Goal: Task Accomplishment & Management: Manage account settings

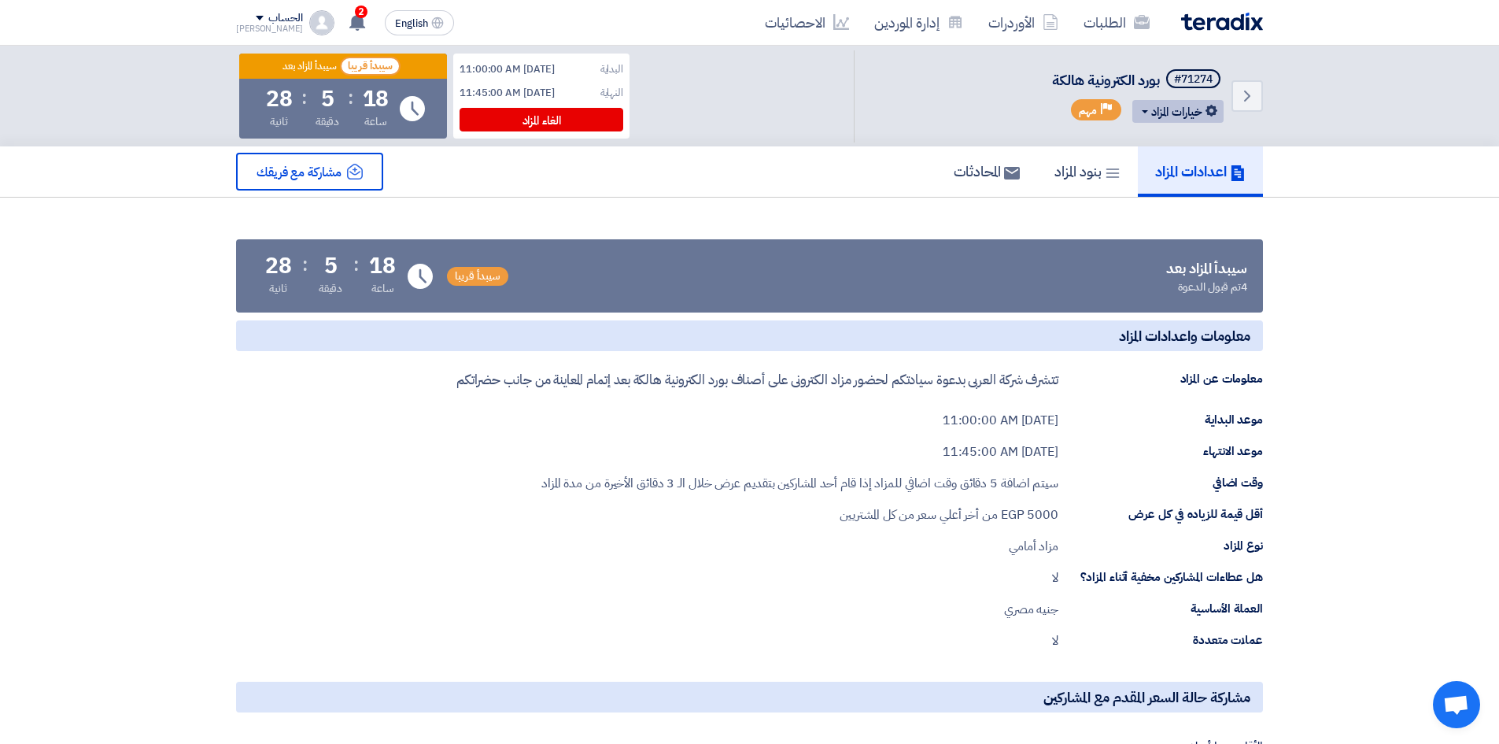
click at [1156, 116] on button "خيارات المزاد" at bounding box center [1177, 111] width 91 height 23
click at [1166, 142] on div "تعديل المزاد" at bounding box center [1174, 144] width 82 height 25
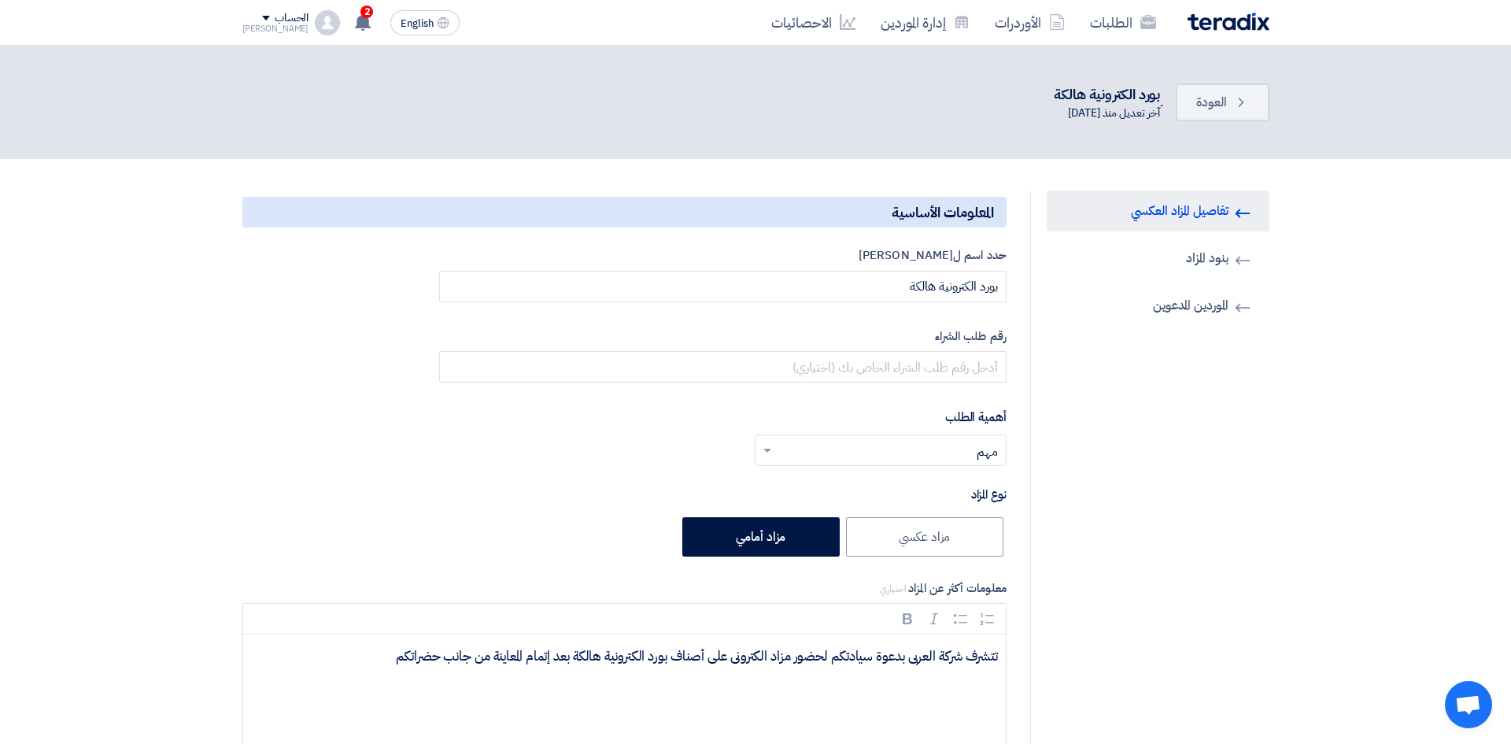
type input "9/8/2025"
type input "11"
type input "00"
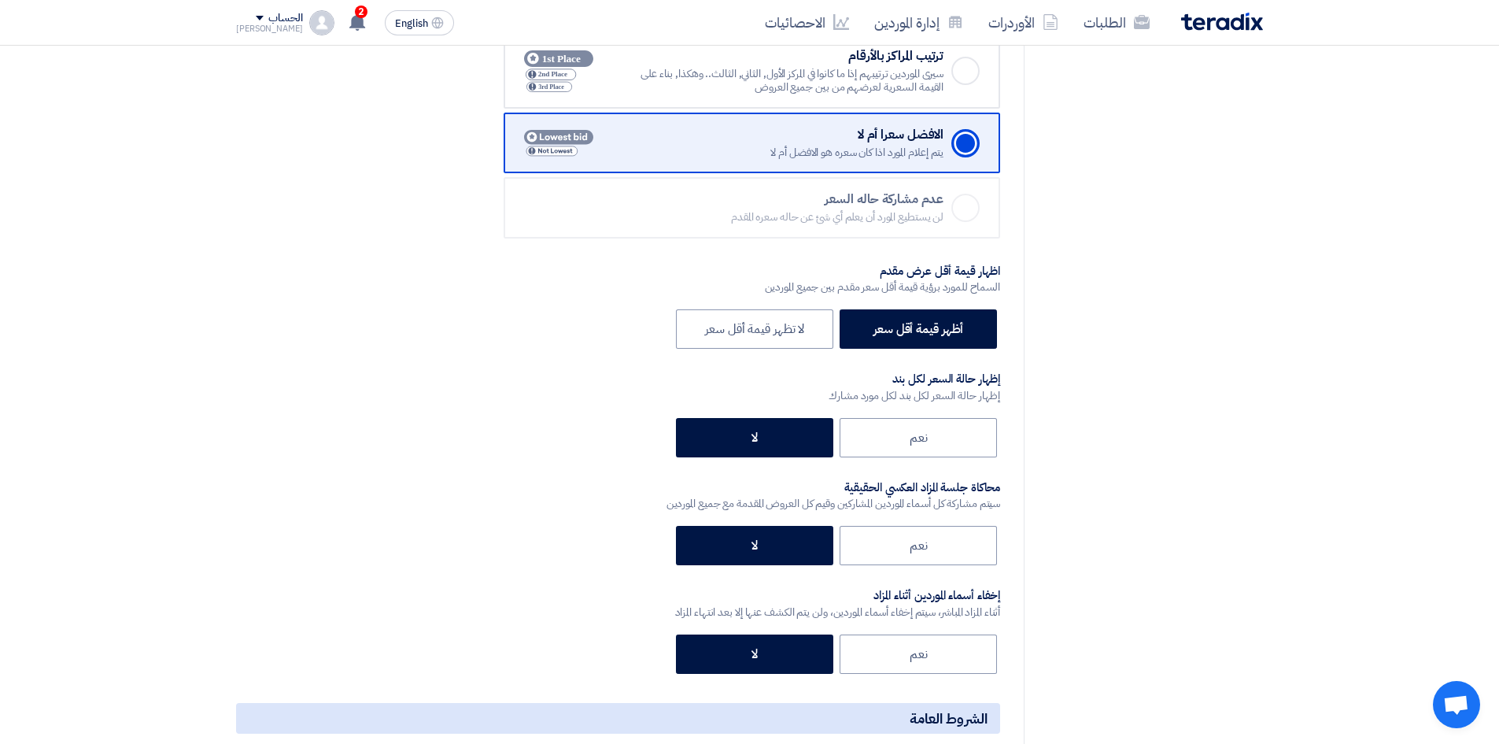
scroll to position [1967, 0]
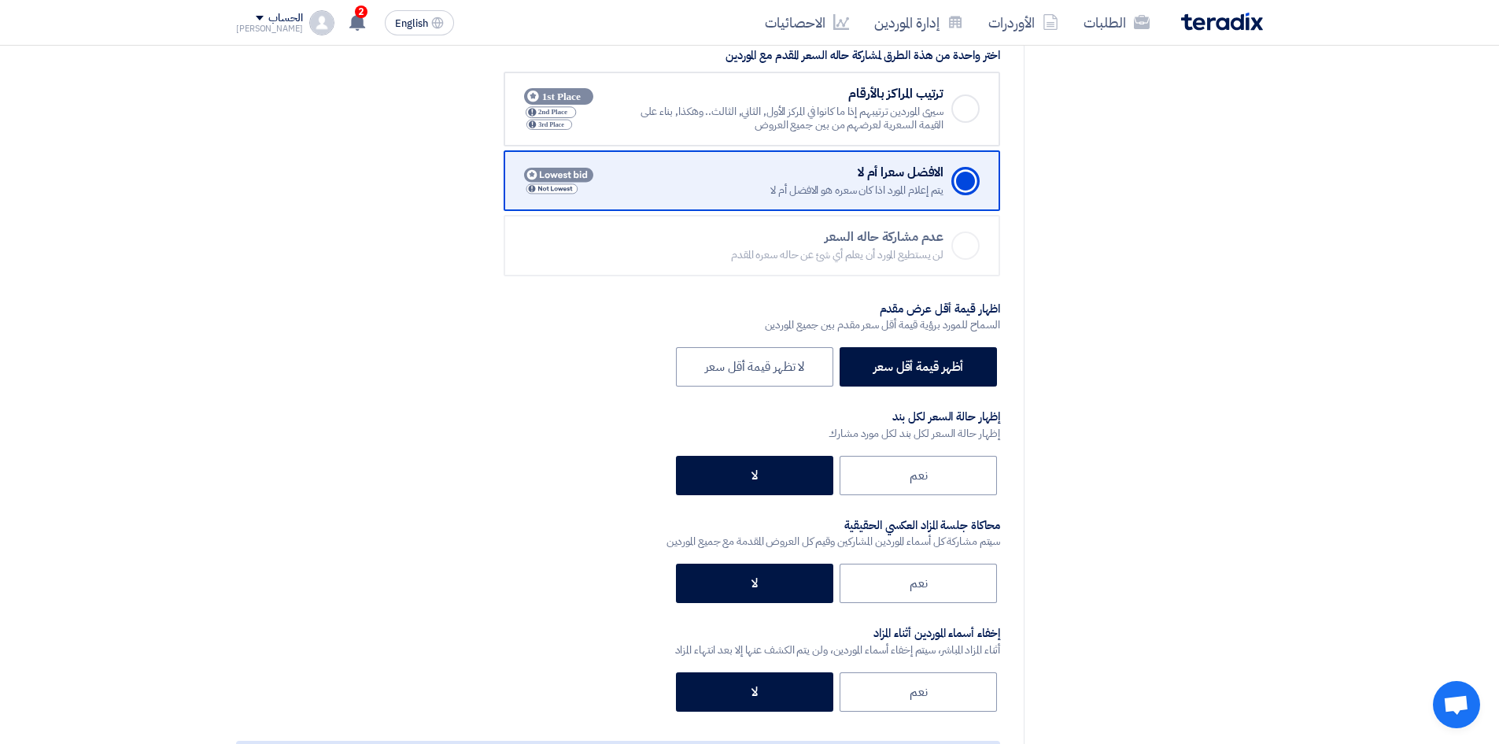
click at [900, 460] on label "نعم" at bounding box center [918, 475] width 157 height 39
click at [918, 469] on input "نعم" at bounding box center [923, 474] width 10 height 10
radio input "true"
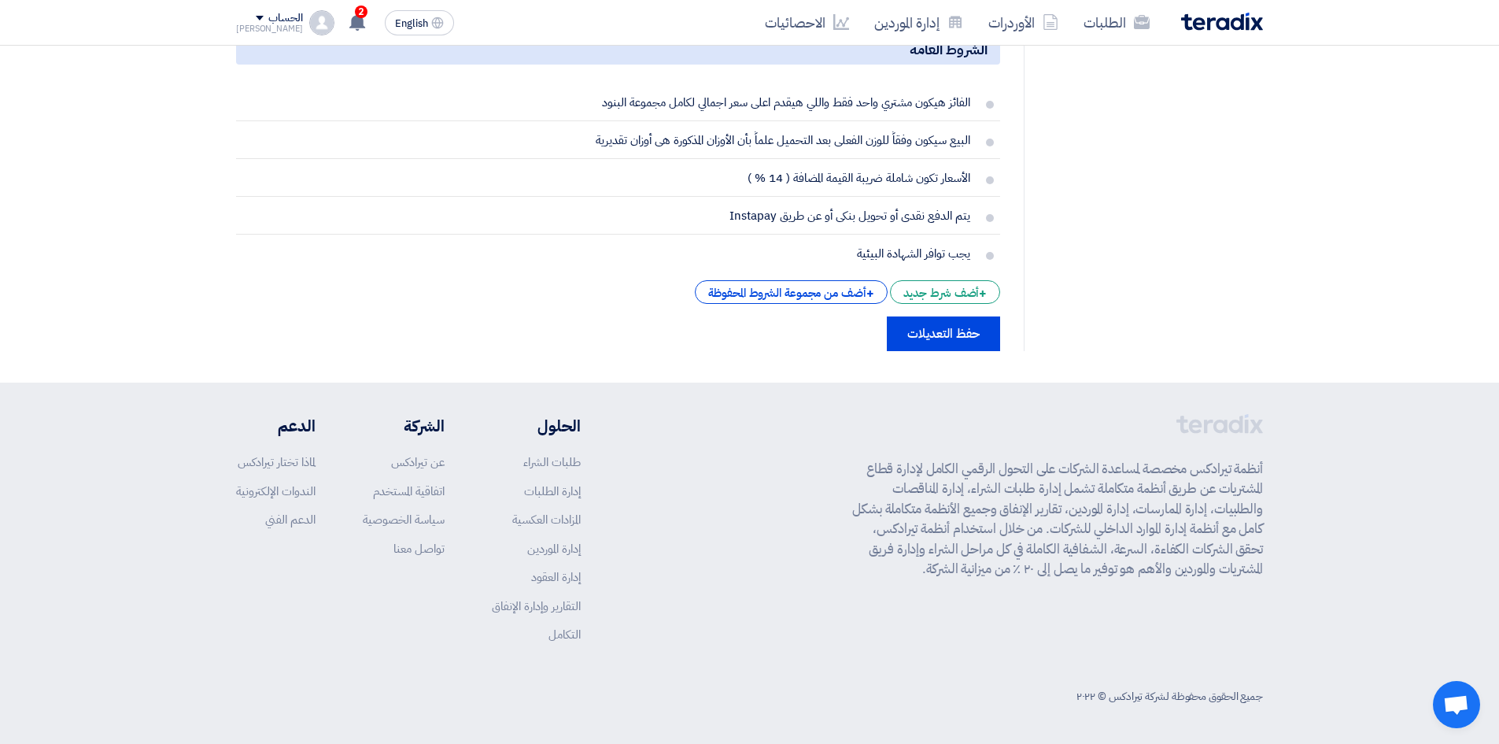
scroll to position [2517, 0]
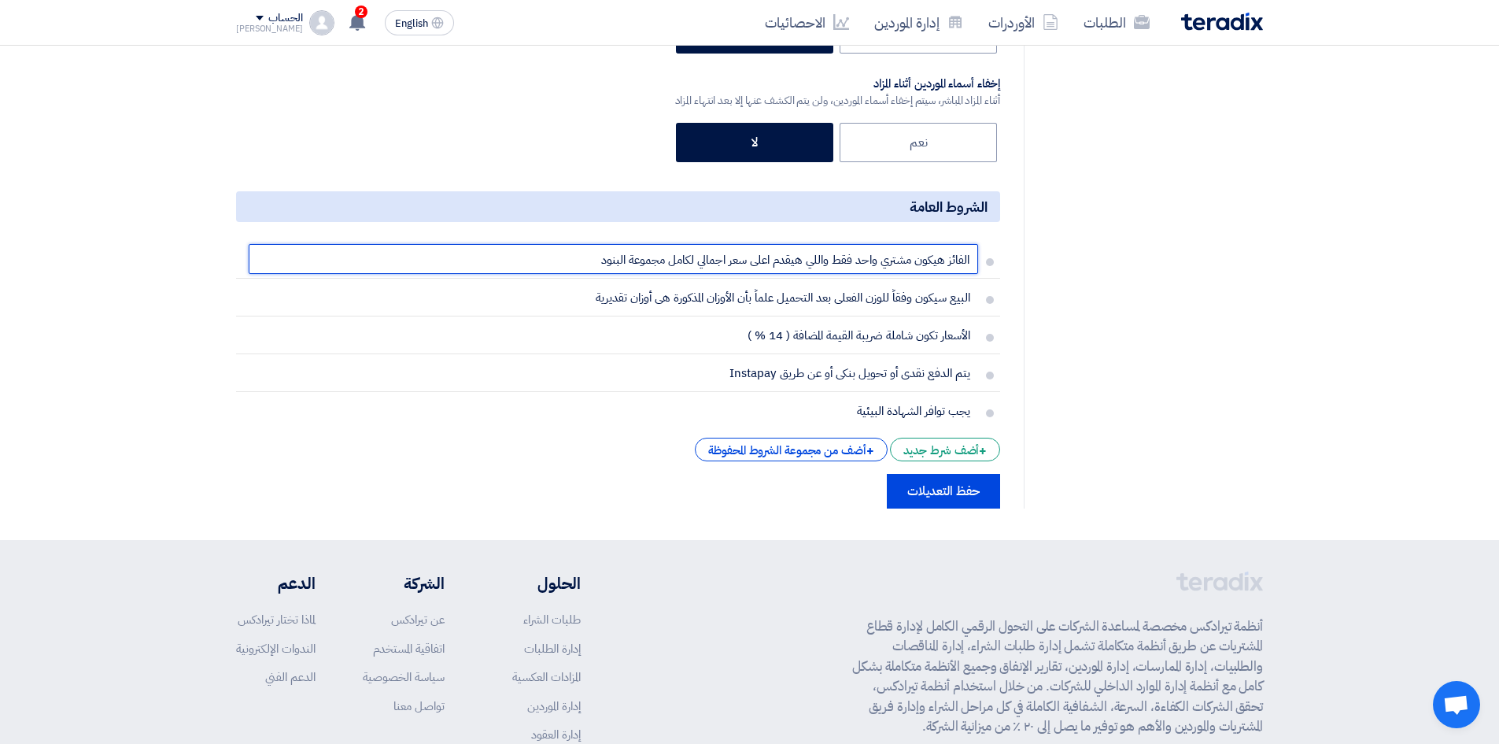
click at [924, 265] on input "الفائز هيكون مشتري واحد فقط واللي هيقدم اعلى سعر اجمالي لكامل مجموعة البنود" at bounding box center [614, 259] width 730 height 30
paste input "سيكون مشترياً واحداً فقط، بشرط أن يكون قد قدم أعلى سعر في جميع البنود العشرة لي…"
type input "الفائز سيكون مشترياً واحداً فقط، بشرط أن يكون قد قدم أعلى سعر في جميع البنود ال…"
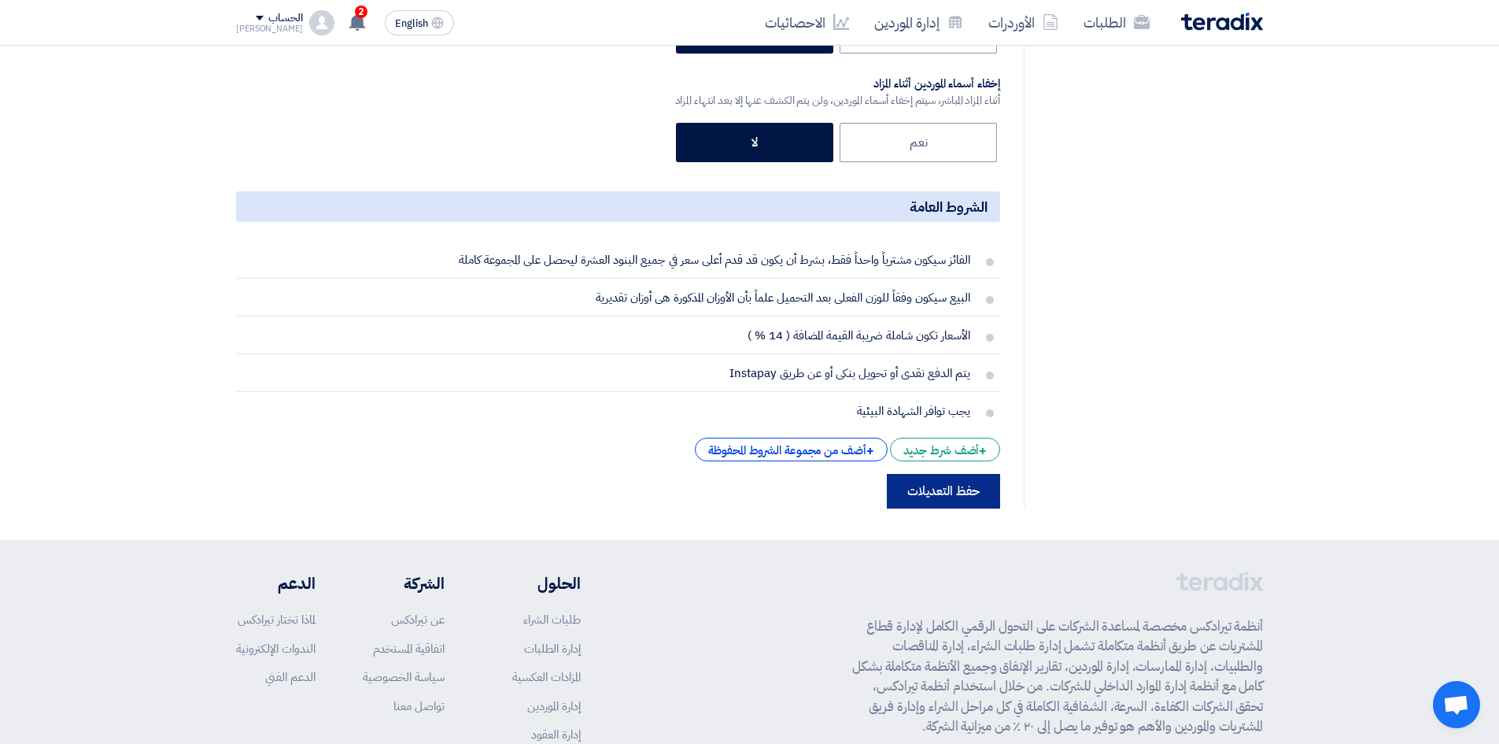
click at [963, 486] on button "حفظ التعديلات" at bounding box center [943, 491] width 113 height 35
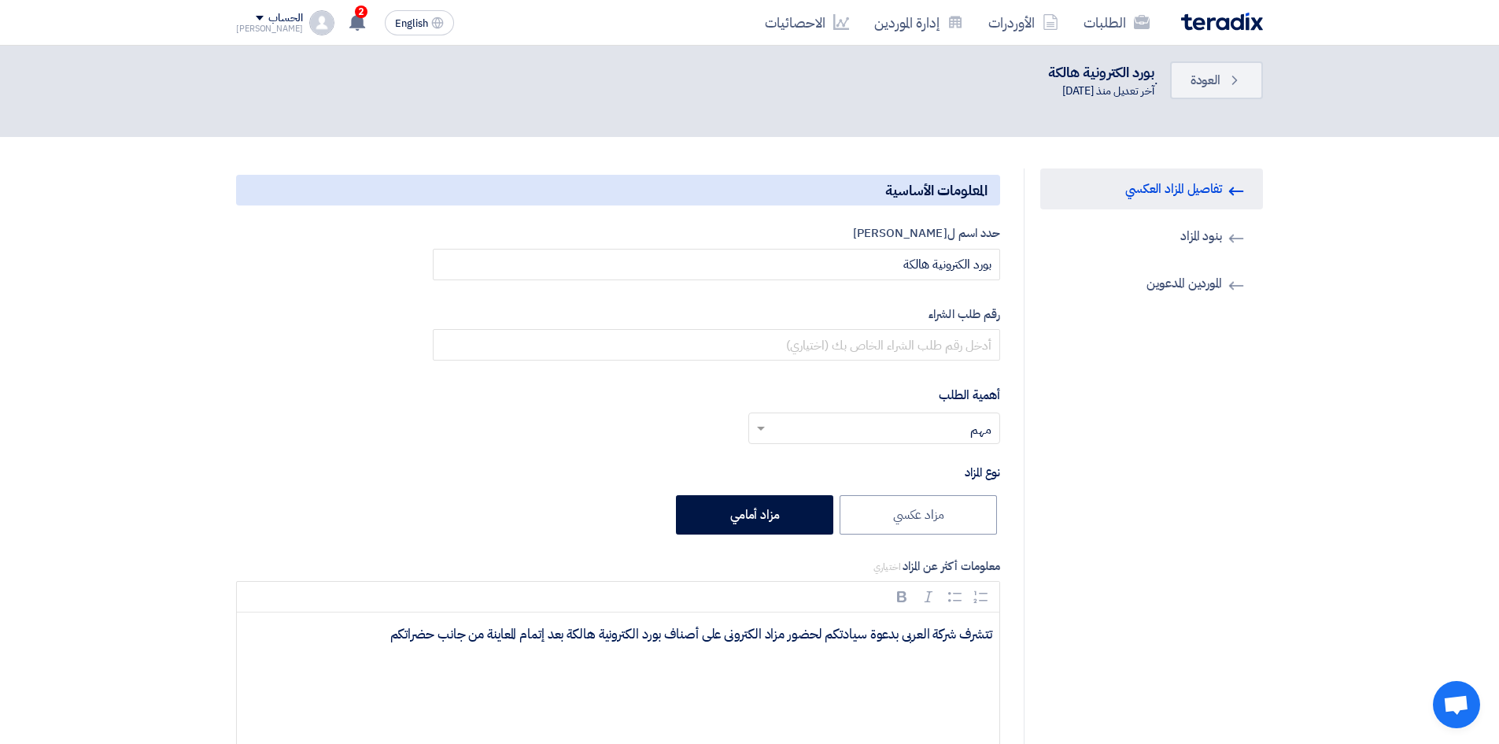
scroll to position [0, 0]
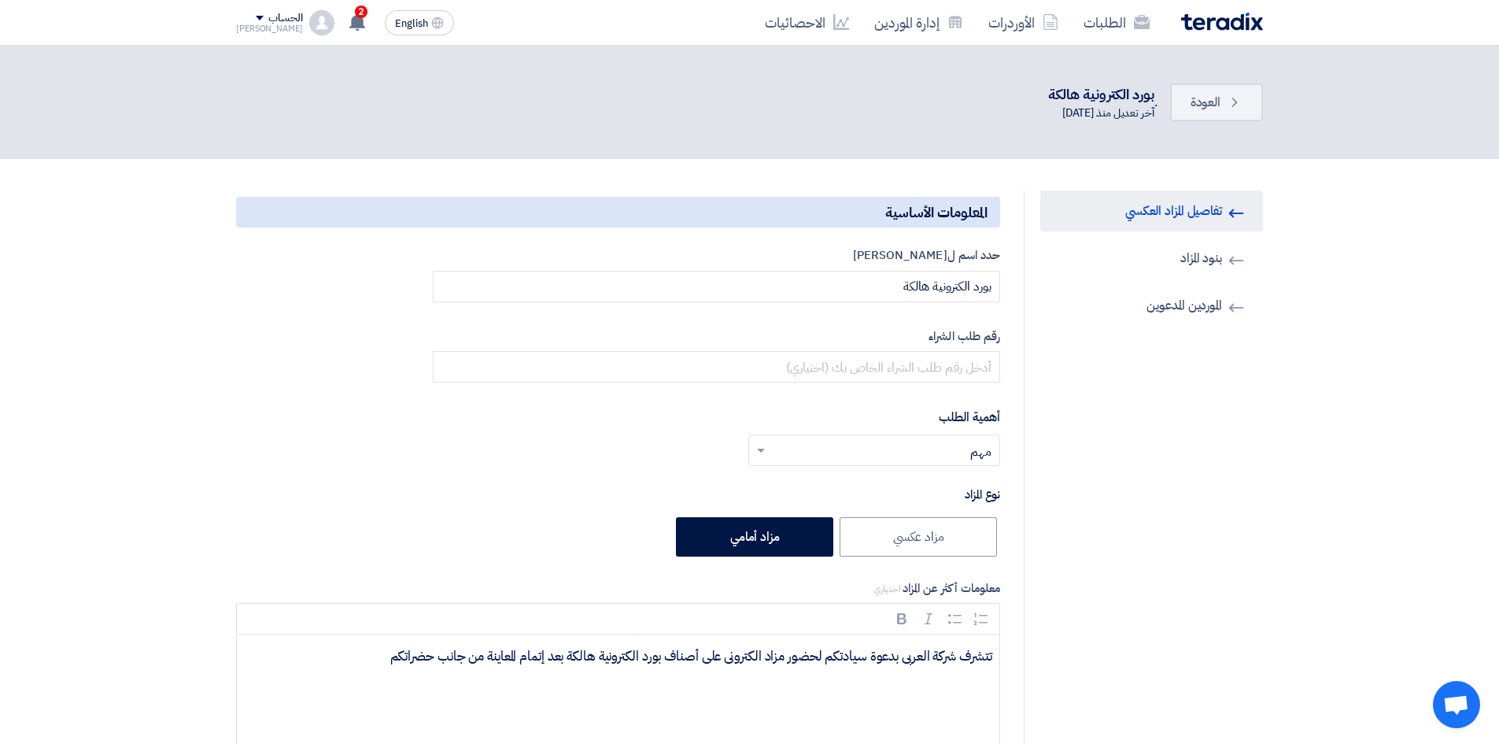
click at [1237, 22] on img at bounding box center [1222, 22] width 82 height 18
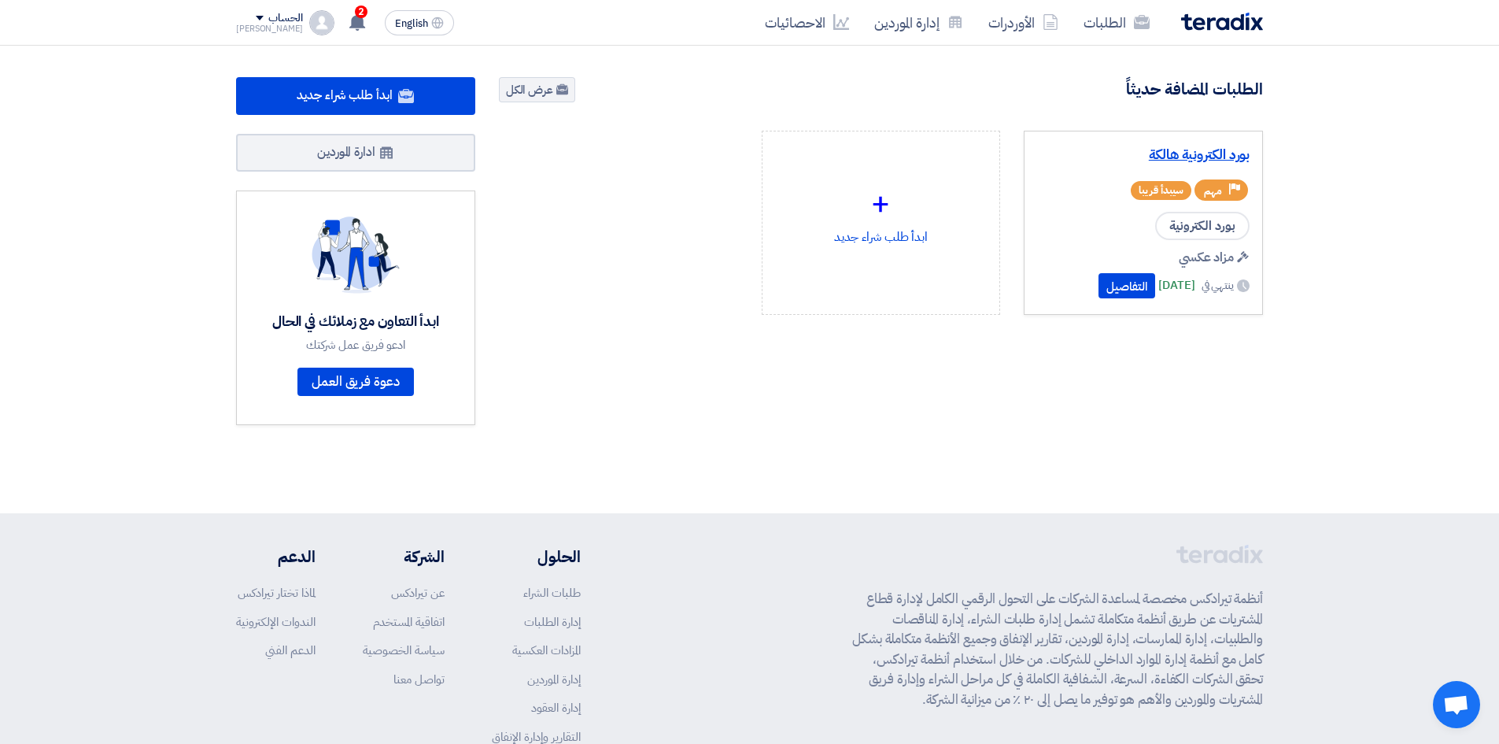
click at [1236, 155] on link "بورد الكترونية هالكة" at bounding box center [1143, 155] width 212 height 16
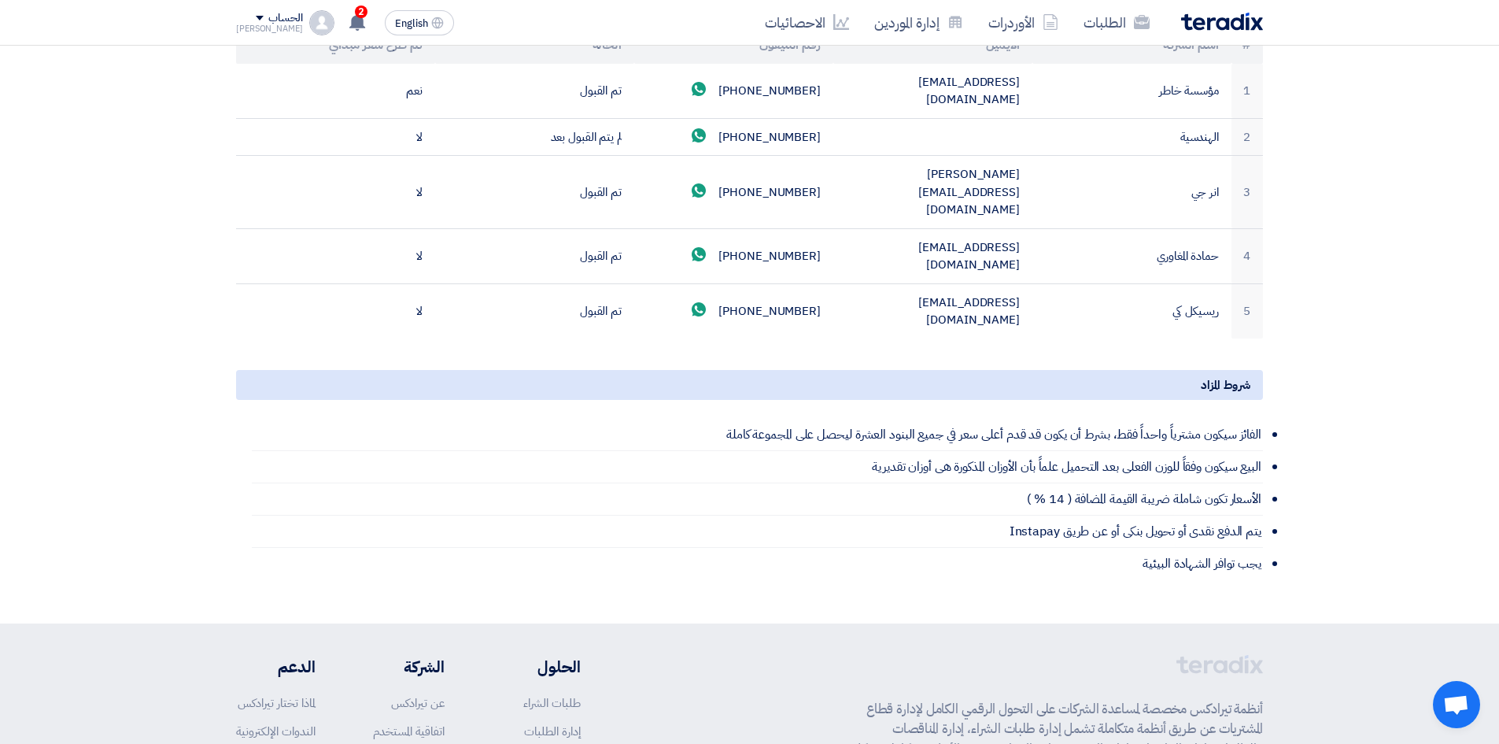
scroll to position [866, 0]
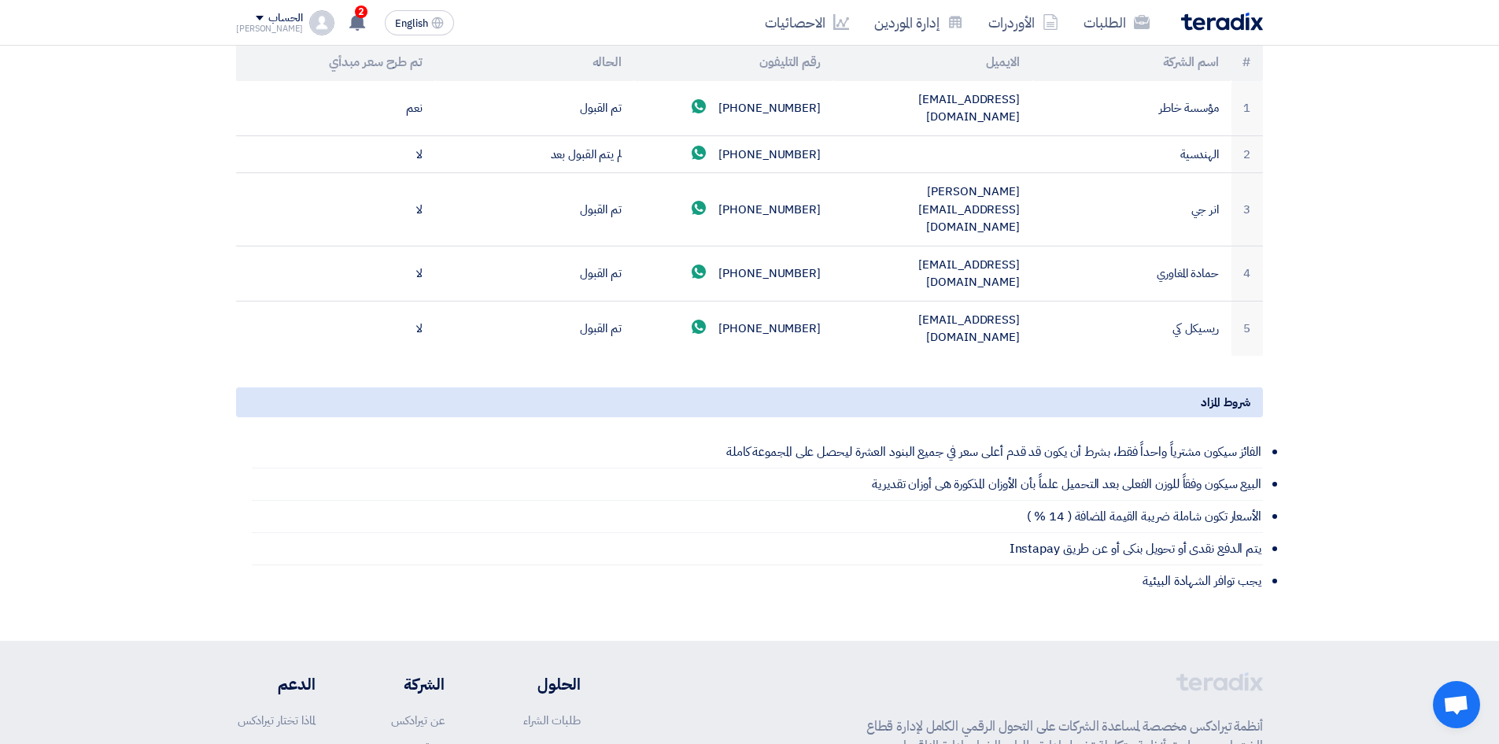
click at [1226, 468] on li "البيع سيكون وفقاً للوزن الفعلى بعد التحميل علماً بأن الأوزان المذكورة هى أوزان …" at bounding box center [757, 484] width 1011 height 32
click at [1255, 468] on li "البيع سيكون وفقاً للوزن الفعلى بعد التحميل علماً بأن الأوزان المذكورة هى أوزان …" at bounding box center [757, 484] width 1011 height 32
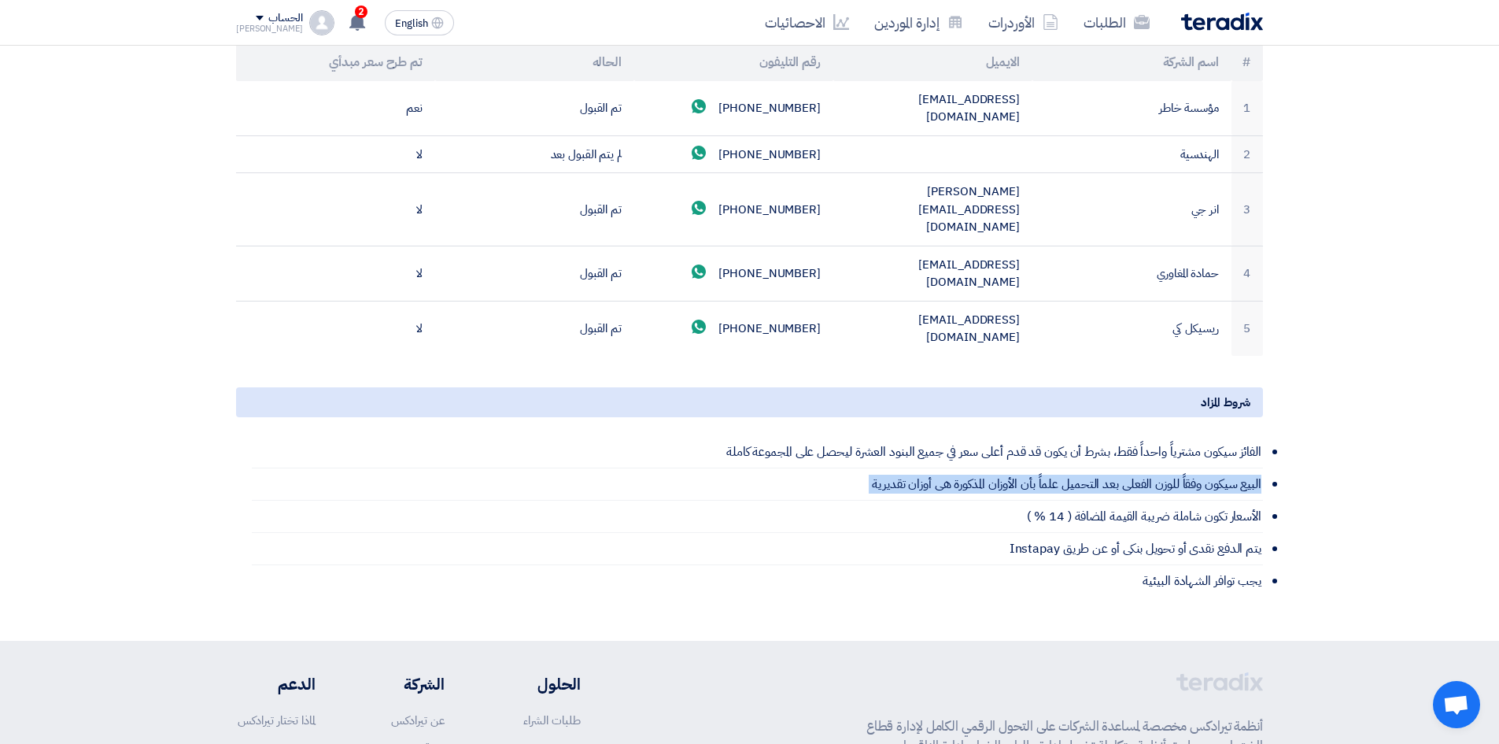
drag, startPoint x: 1255, startPoint y: 392, endPoint x: 840, endPoint y: 393, distance: 414.7
click at [865, 468] on li "البيع سيكون وفقاً للوزن الفعلى بعد التحميل علماً بأن الأوزان المذكورة هى أوزان …" at bounding box center [757, 484] width 1011 height 32
click at [648, 501] on li "الأسعار تكون شاملة ضريبة القيمة المضافة ( 14 % )" at bounding box center [757, 517] width 1011 height 32
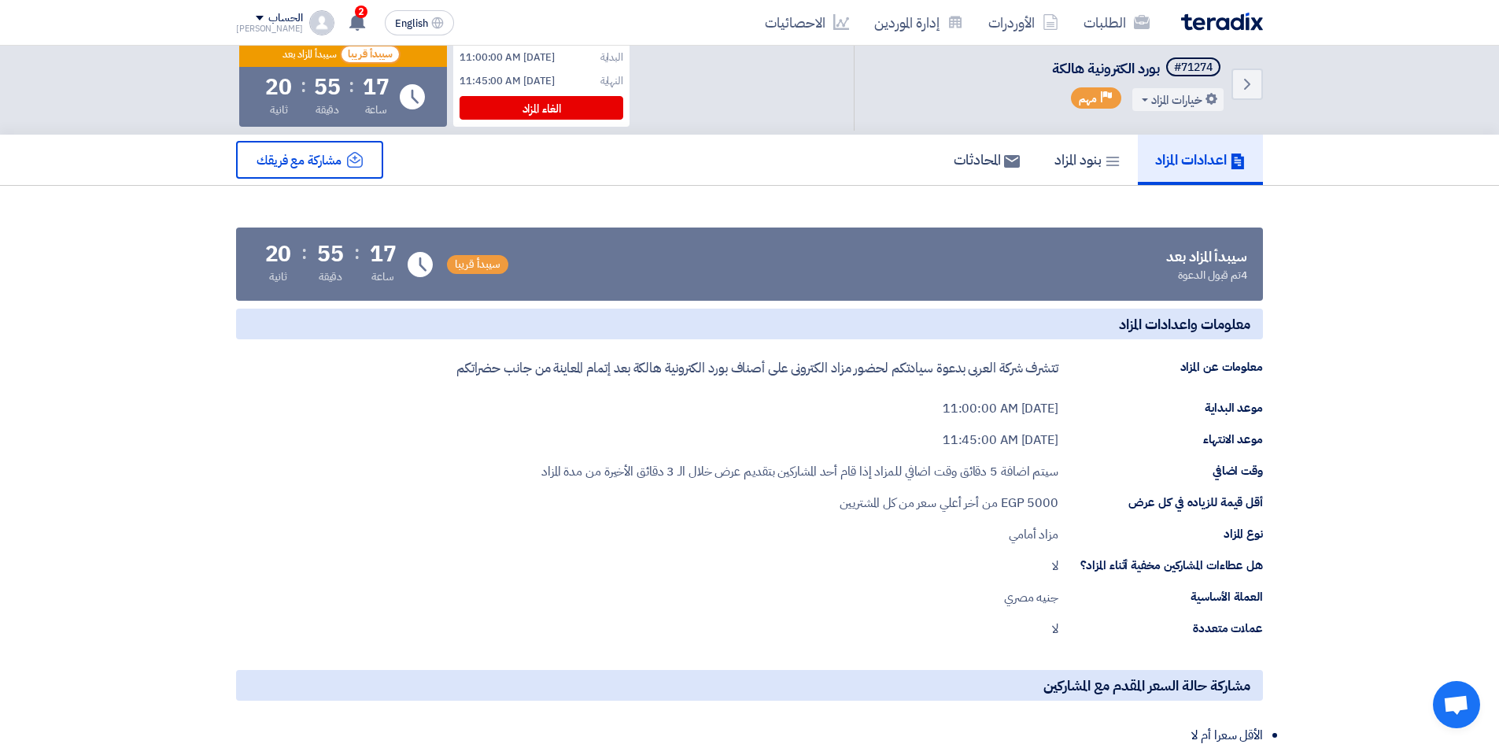
scroll to position [0, 0]
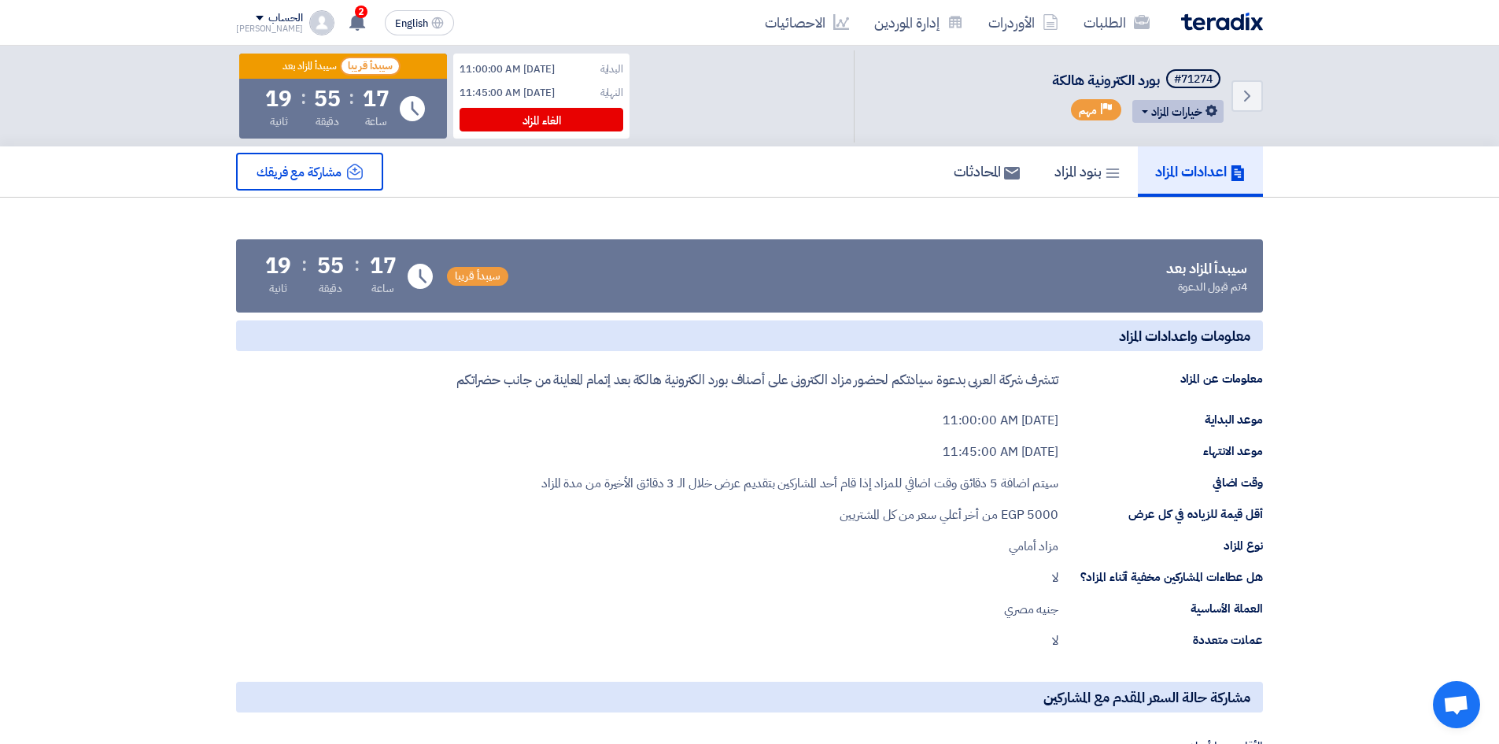
click at [1147, 118] on button "خيارات المزاد" at bounding box center [1177, 111] width 91 height 23
click at [1159, 137] on div "تعديل المزاد" at bounding box center [1174, 144] width 82 height 25
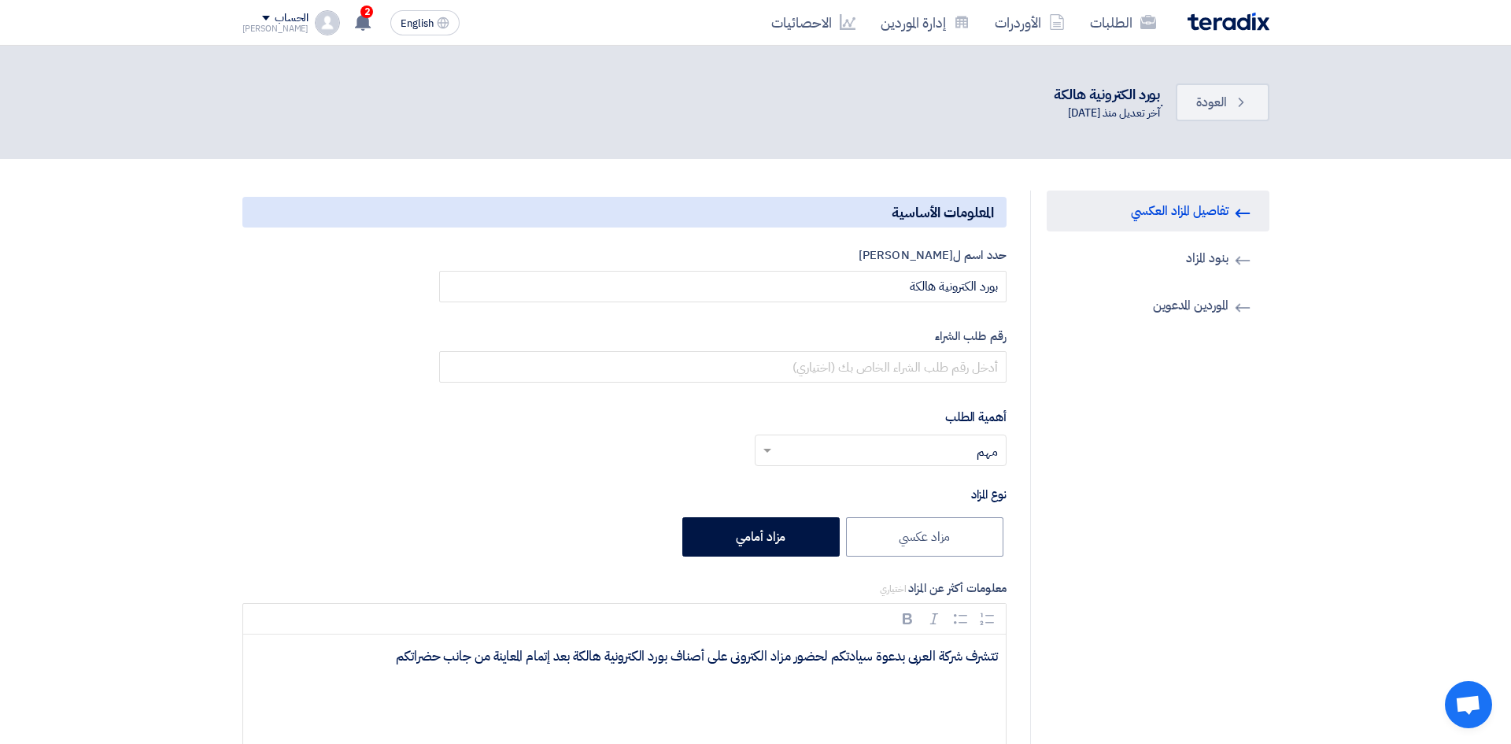
type input "9/8/2025"
type input "11"
type input "00"
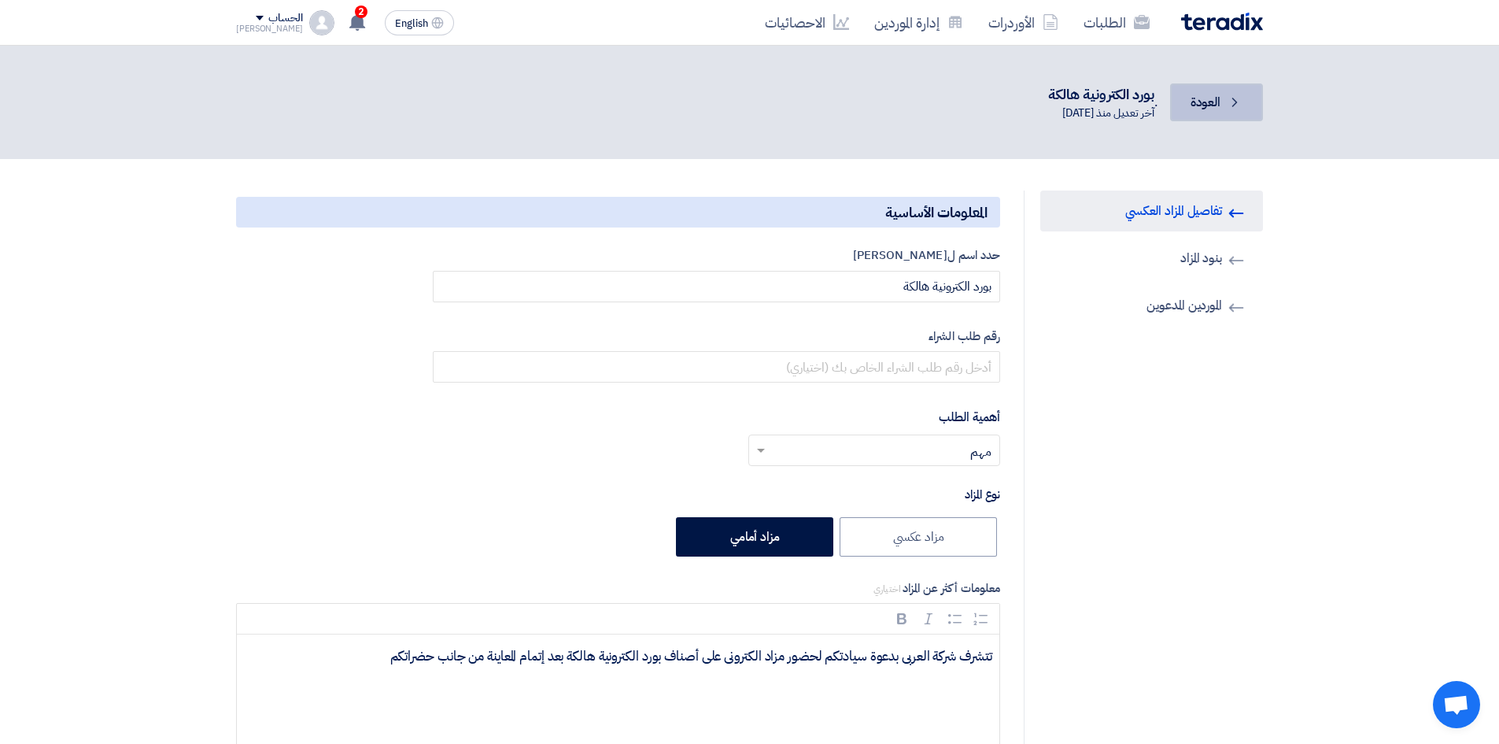
click at [1211, 91] on link "Back العودة" at bounding box center [1216, 102] width 93 height 38
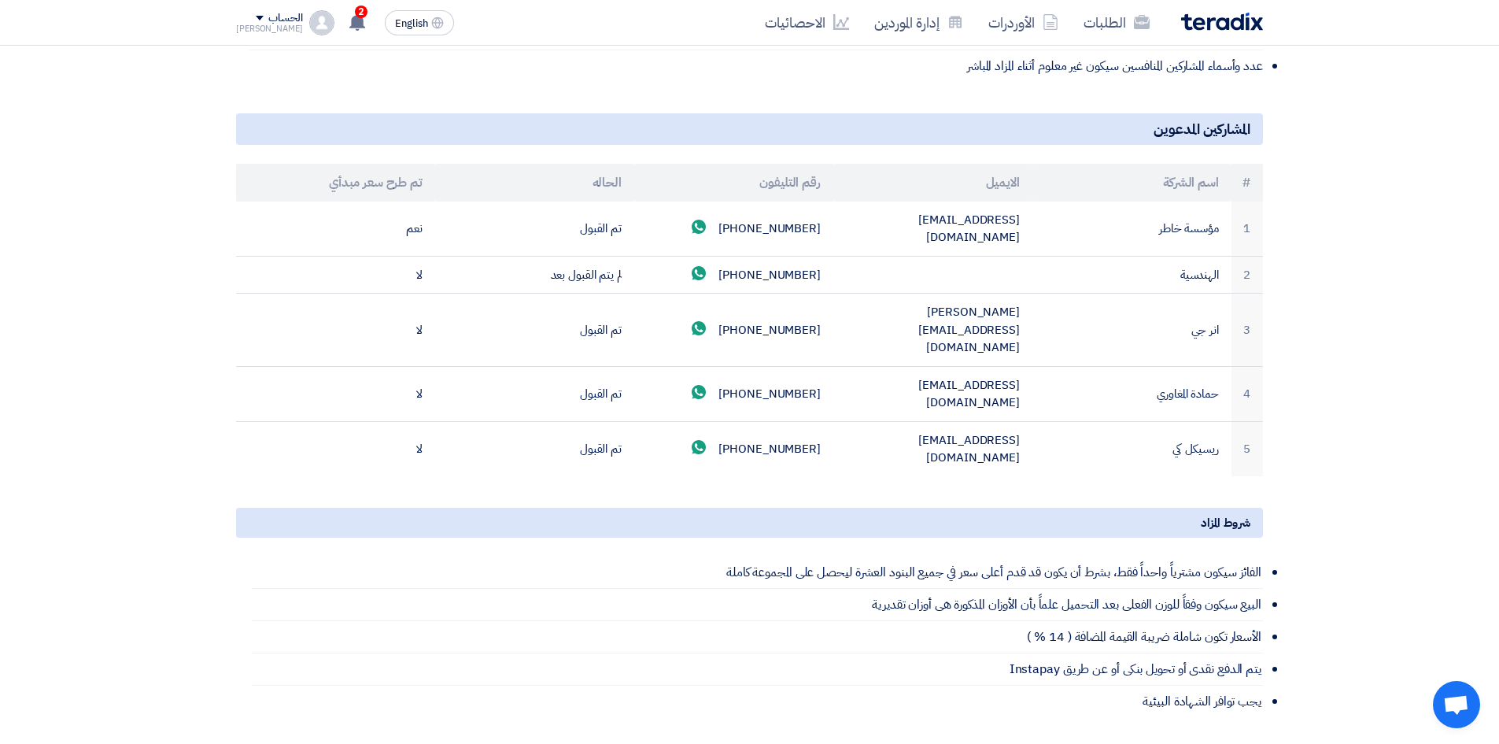
scroll to position [720, 0]
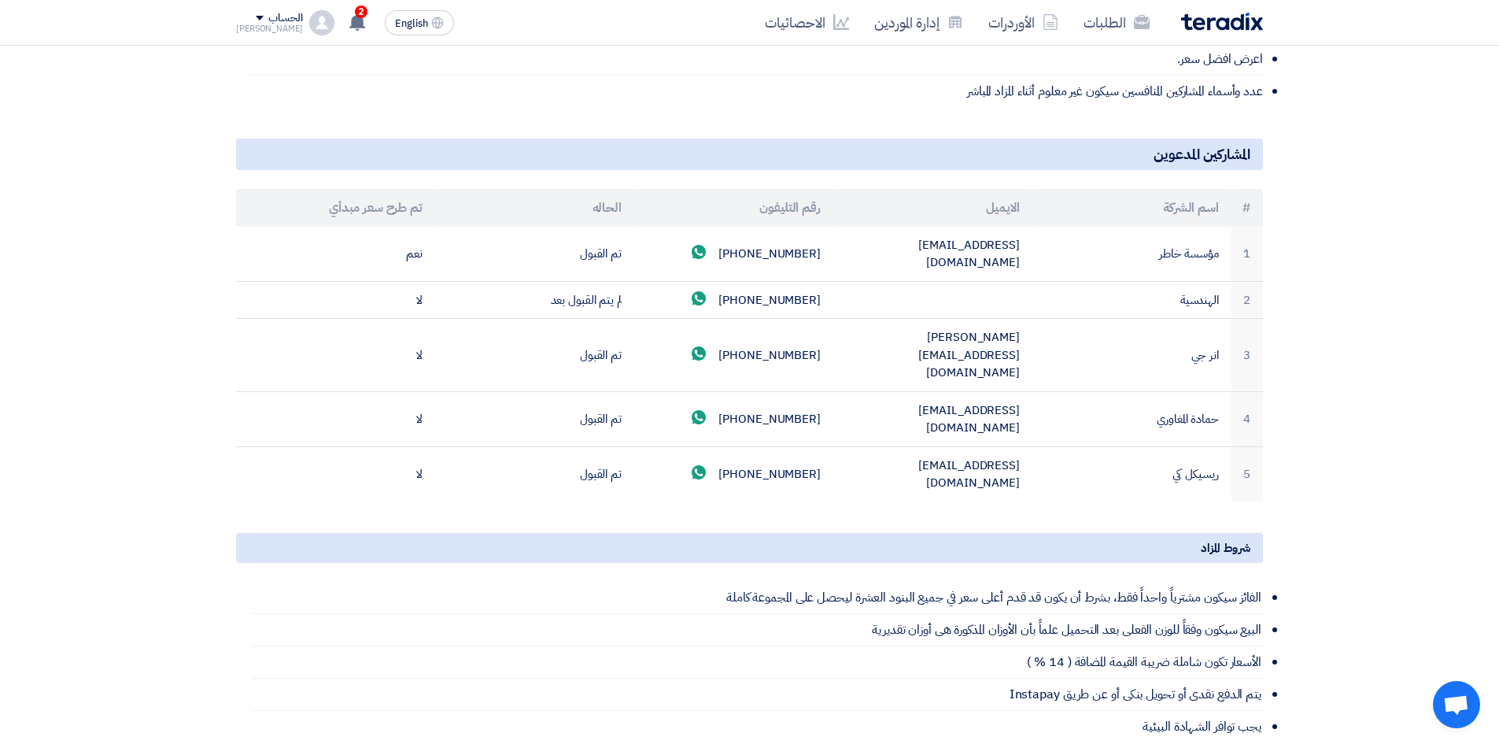
click at [1236, 582] on li "الفائز سيكون مشترياً واحداً فقط، بشرط أن يكون قد قدم أعلى سعر في جميع البنود ال…" at bounding box center [757, 598] width 1011 height 32
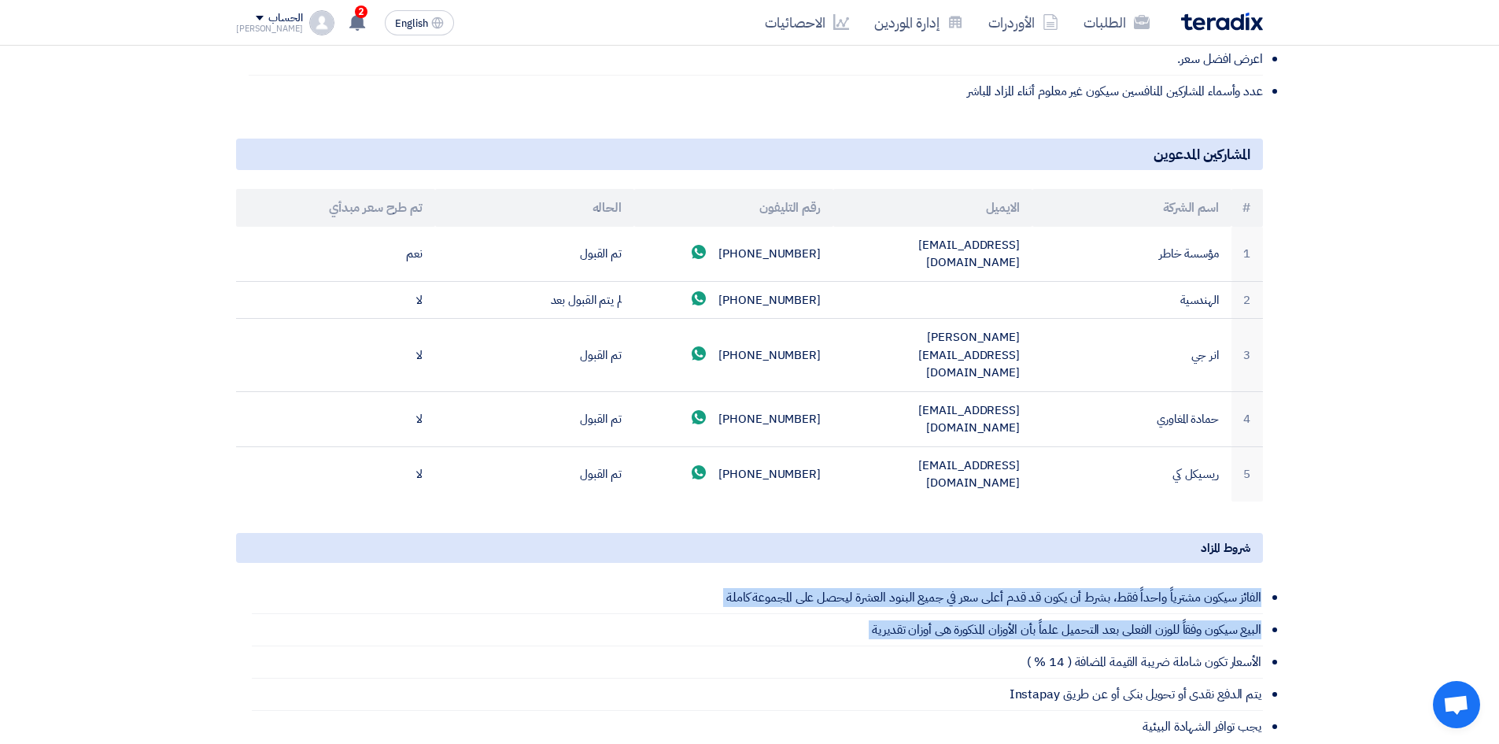
drag, startPoint x: 1236, startPoint y: 501, endPoint x: 1228, endPoint y: 531, distance: 31.9
click at [1228, 582] on ul "الفائز سيكون مشترياً واحداً فقط، بشرط أن يكون قد قدم أعلى سعر في جميع البنود ال…" at bounding box center [757, 662] width 1011 height 161
copy ul "الفائز سيكون مشترياً واحداً فقط، بشرط أن يكون قد قدم أعلى سعر في جميع البنود ال…"
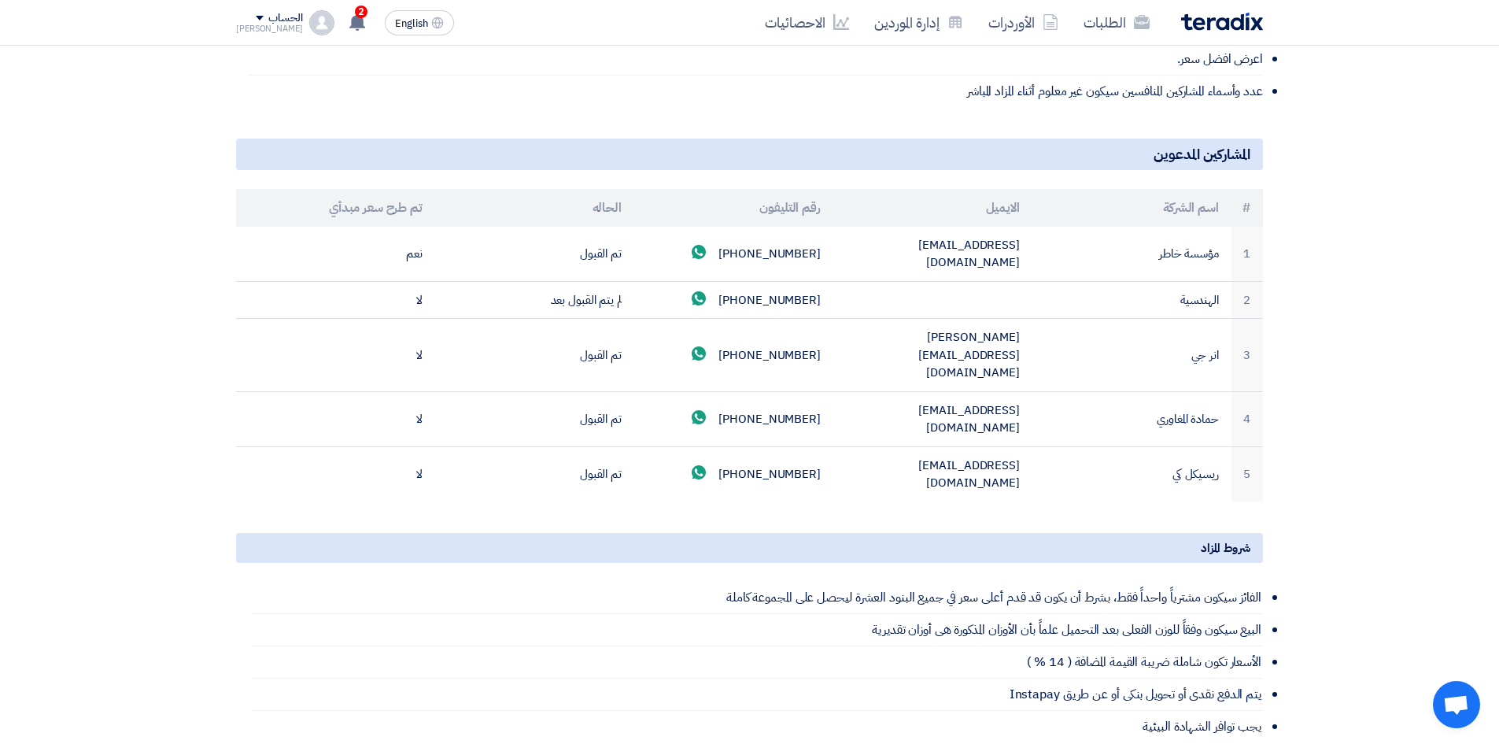
click at [622, 678] on li "يتم الدفع نقدى أو تحويل بنكى أو عن طريق Instapay" at bounding box center [757, 694] width 1011 height 32
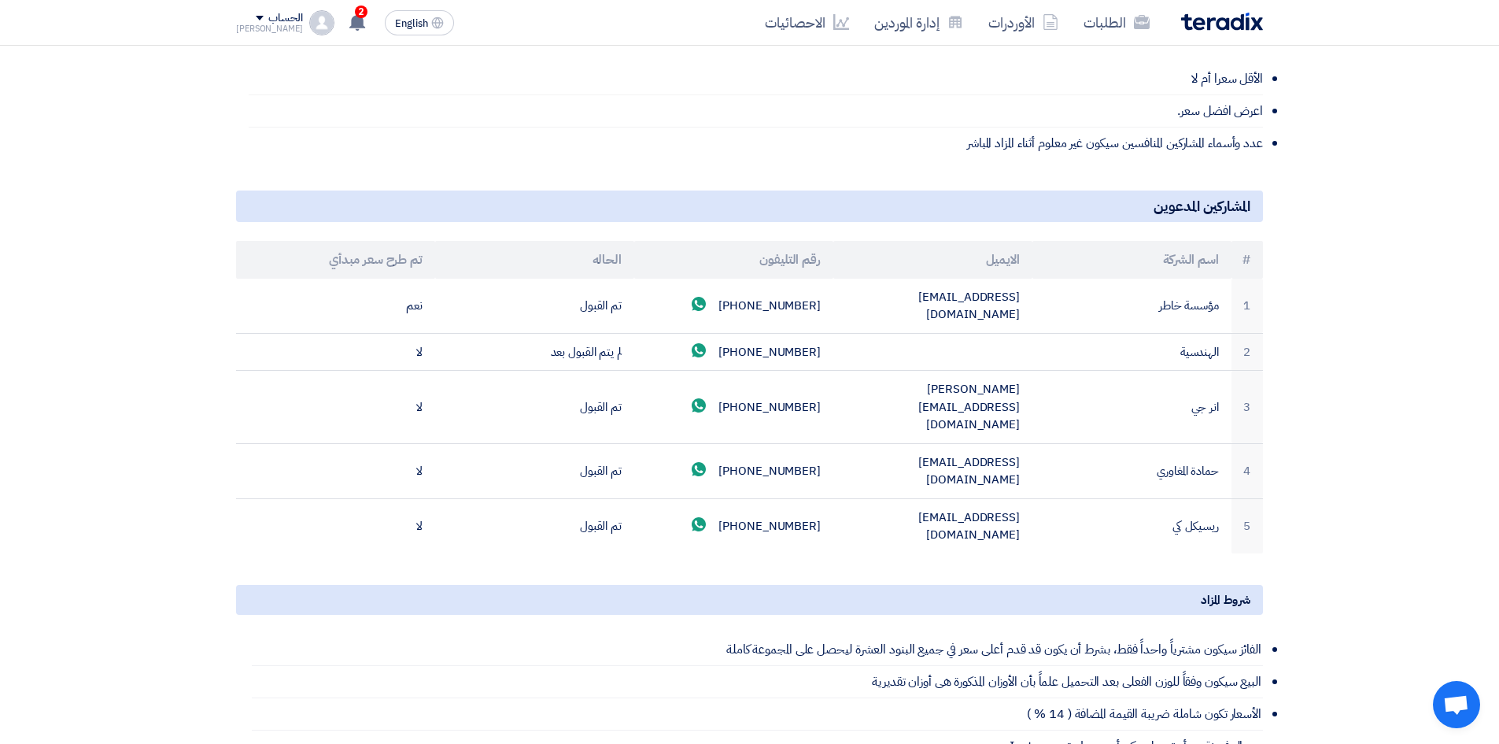
scroll to position [641, 0]
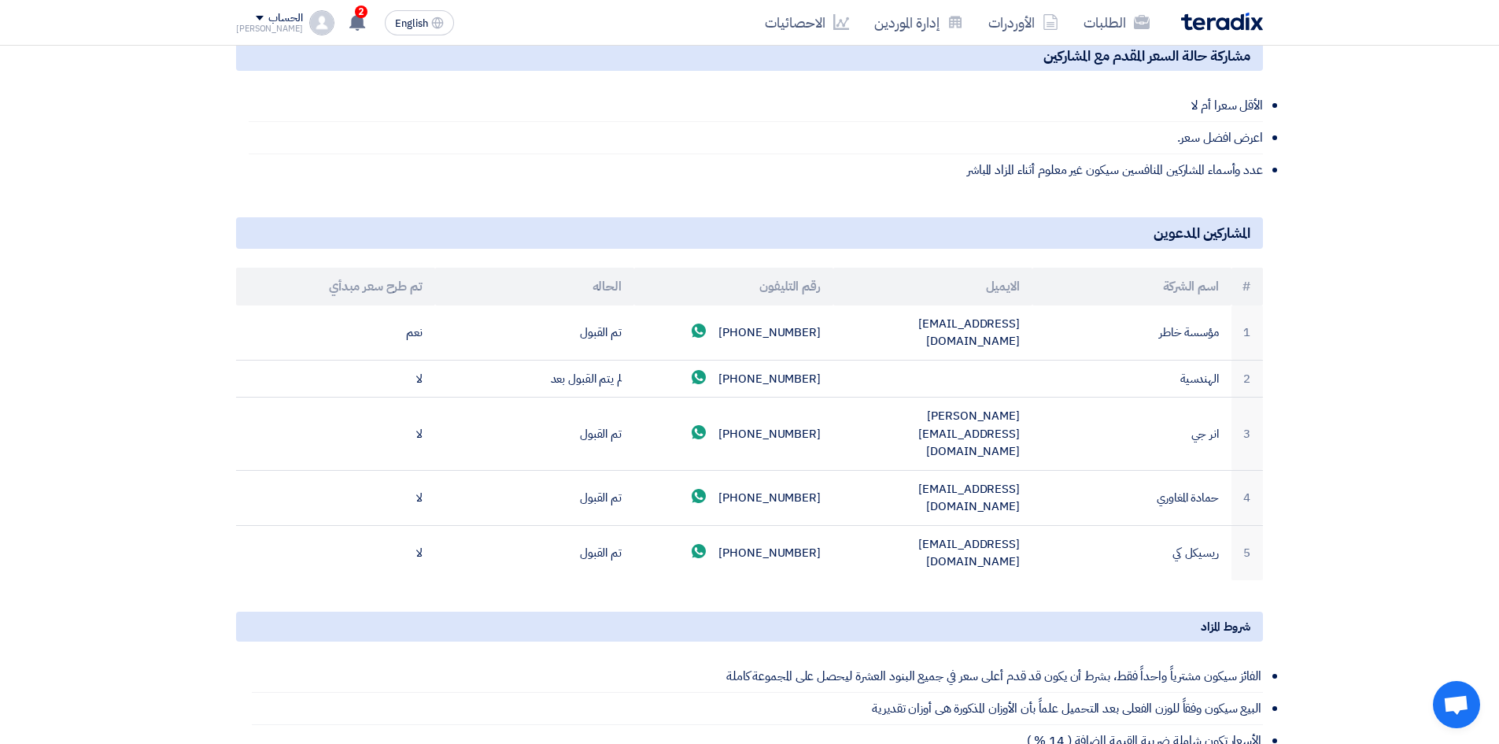
drag, startPoint x: 1407, startPoint y: 347, endPoint x: 1400, endPoint y: 342, distance: 9.0
click at [1407, 347] on section "مشاركة مع فريقك سيبدأ المزاد بعد 4 تم قبول الدعوة سيبدأ قريبا Time Remaining 17…" at bounding box center [749, 210] width 1499 height 1309
click at [1147, 693] on li "البيع سيكون وفقاً للوزن الفعلى بعد التحميل علماً بأن الأوزان المذكورة هى أوزان …" at bounding box center [757, 709] width 1011 height 32
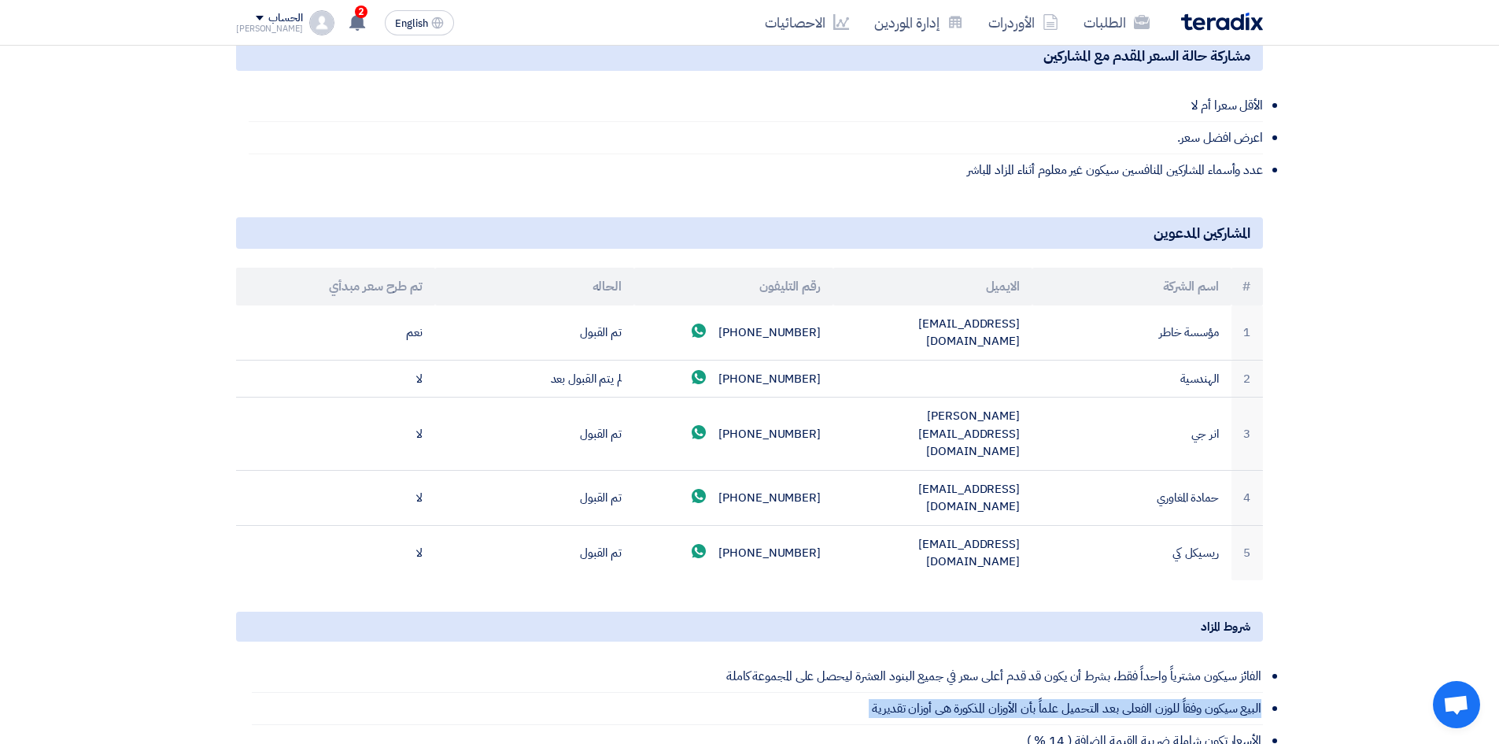
copy li "البيع سيكون وفقاً للوزن الفعلى بعد التحميل علماً بأن الأوزان المذكورة هى أوزان …"
click at [1314, 487] on section "مشاركة مع فريقك سيبدأ المزاد بعد 4 تم قبول الدعوة سيبدأ قريبا Time Remaining 17…" at bounding box center [749, 210] width 1499 height 1309
click at [1316, 361] on section "مشاركة مع فريقك سيبدأ المزاد بعد 4 تم قبول الدعوة سيبدأ قريبا Time Remaining 17…" at bounding box center [749, 210] width 1499 height 1309
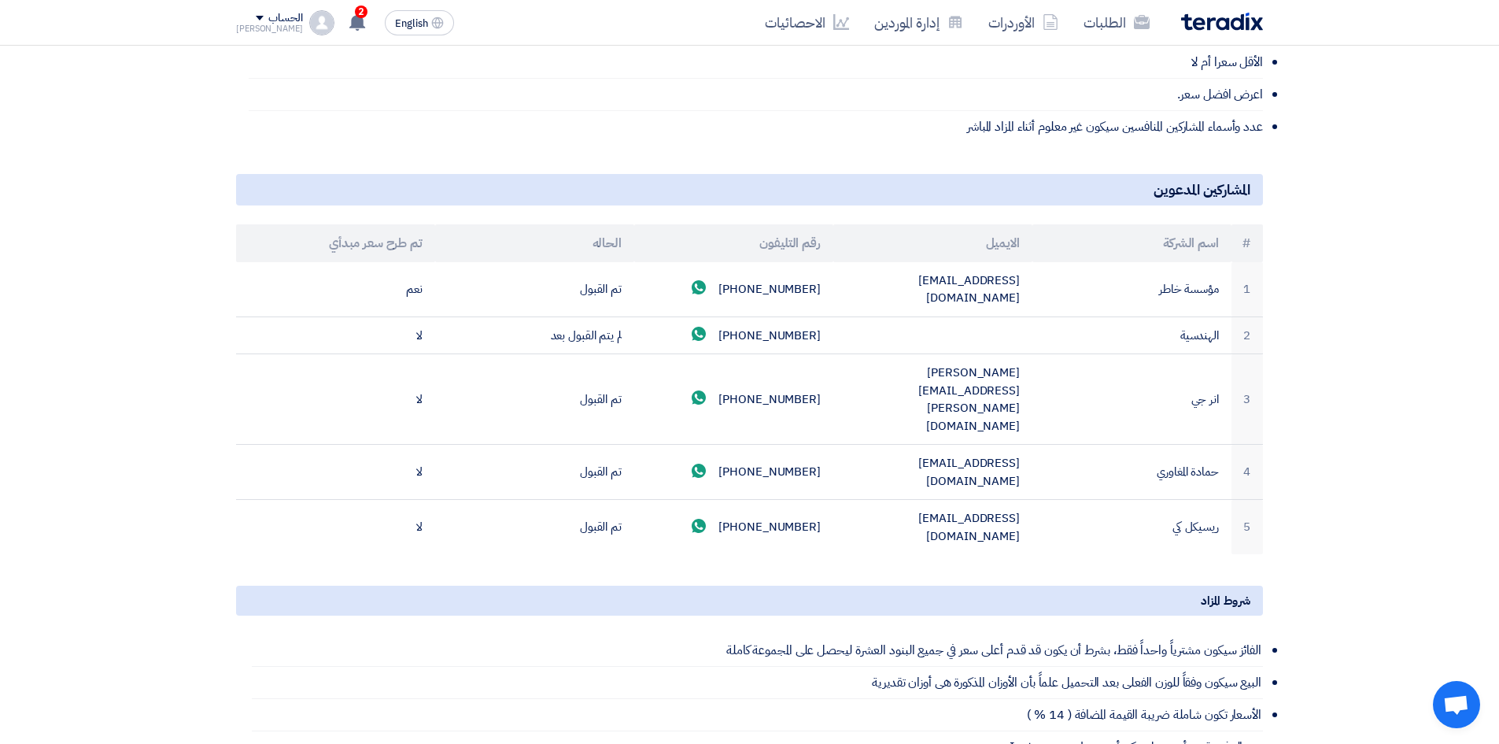
scroll to position [708, 0]
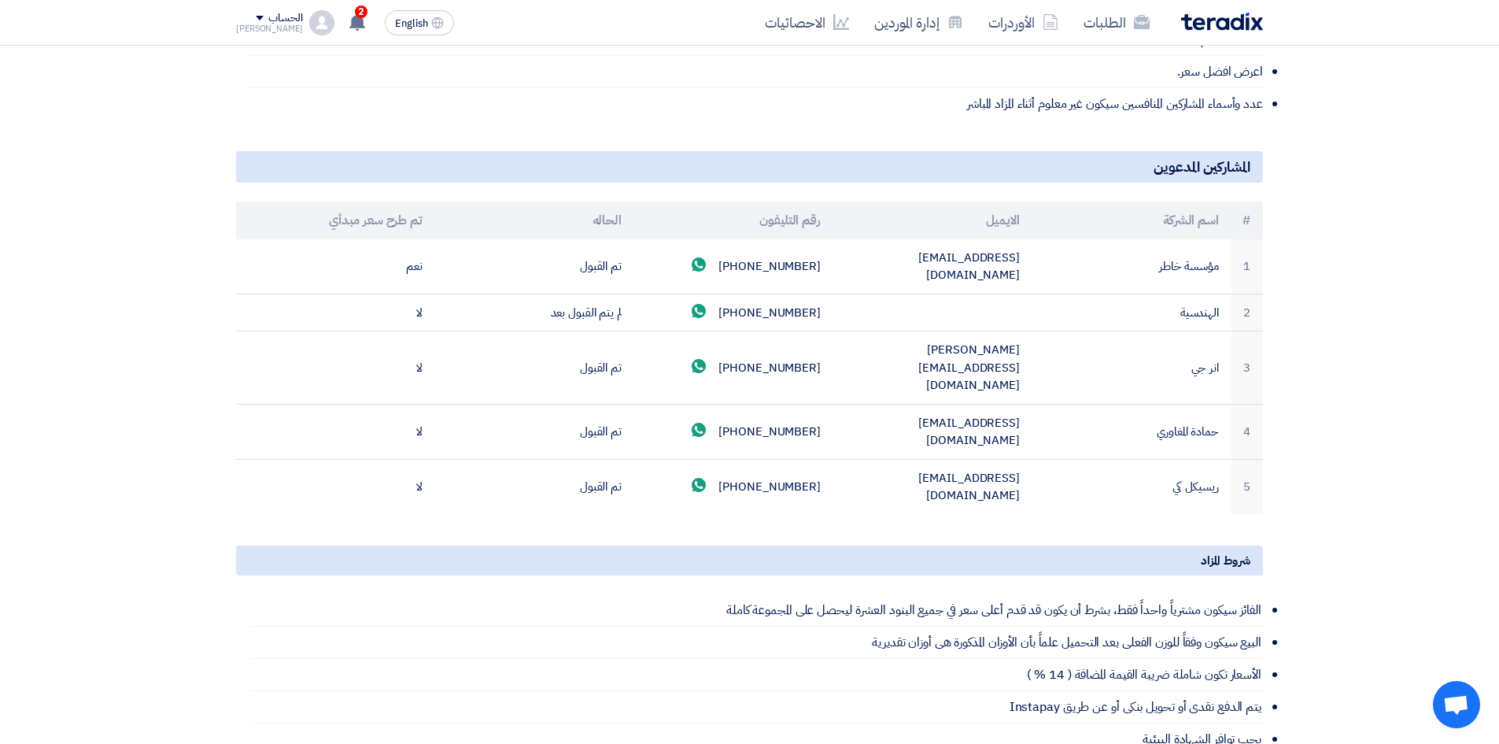
click at [219, 297] on section "مشاركة مع فريقك سيبدأ المزاد بعد 4 تم قبول الدعوة سيبدأ [GEOGRAPHIC_DATA] Time …" at bounding box center [749, 144] width 1499 height 1309
click at [673, 626] on li "البيع سيكون وفقاً للوزن الفعلى بعد التحميل علماً بأن الأوزان المذكورة هى أوزان …" at bounding box center [757, 642] width 1011 height 32
